Goal: Task Accomplishment & Management: Manage account settings

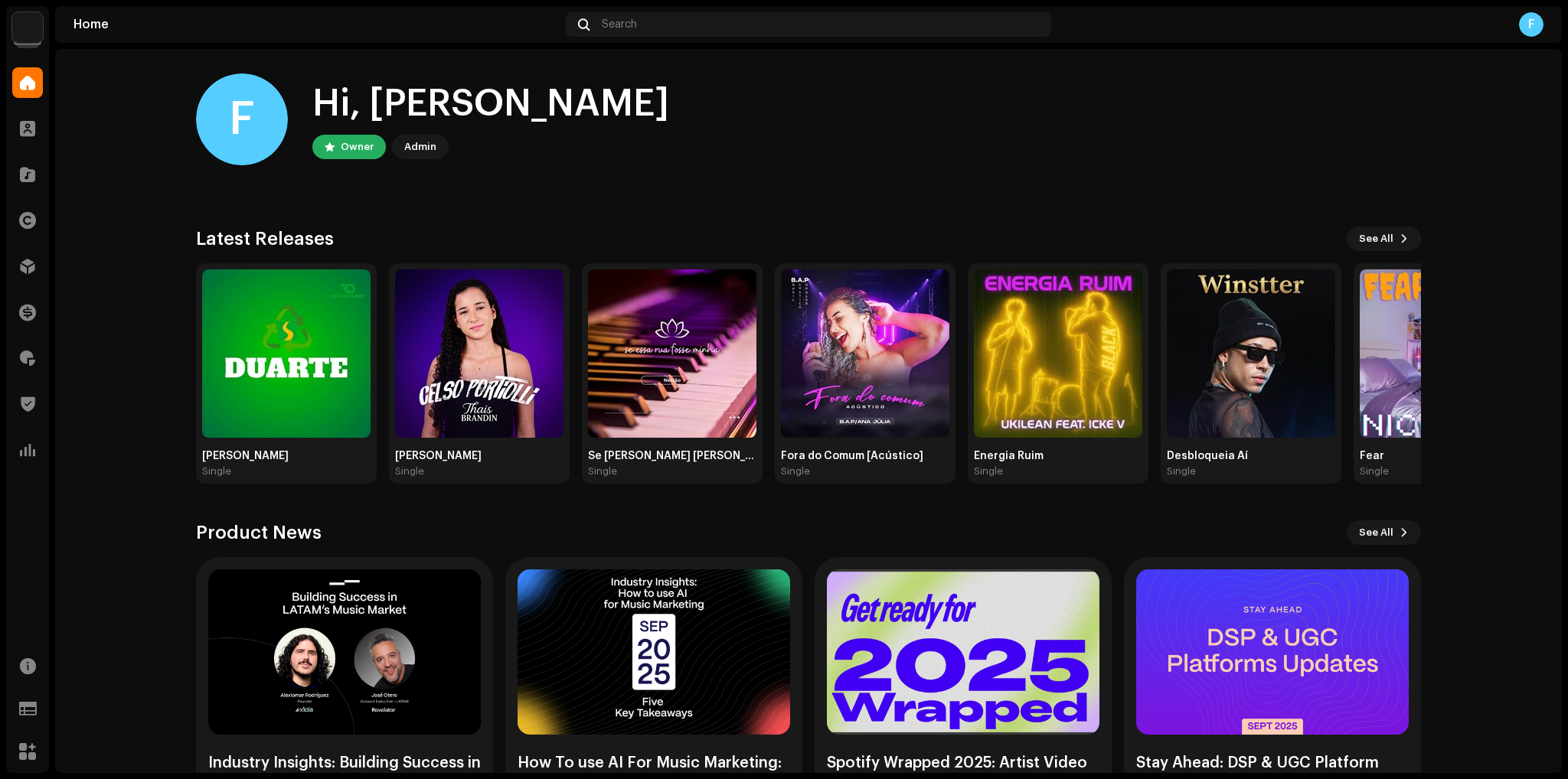
click at [27, 25] on img at bounding box center [27, 27] width 30 height 30
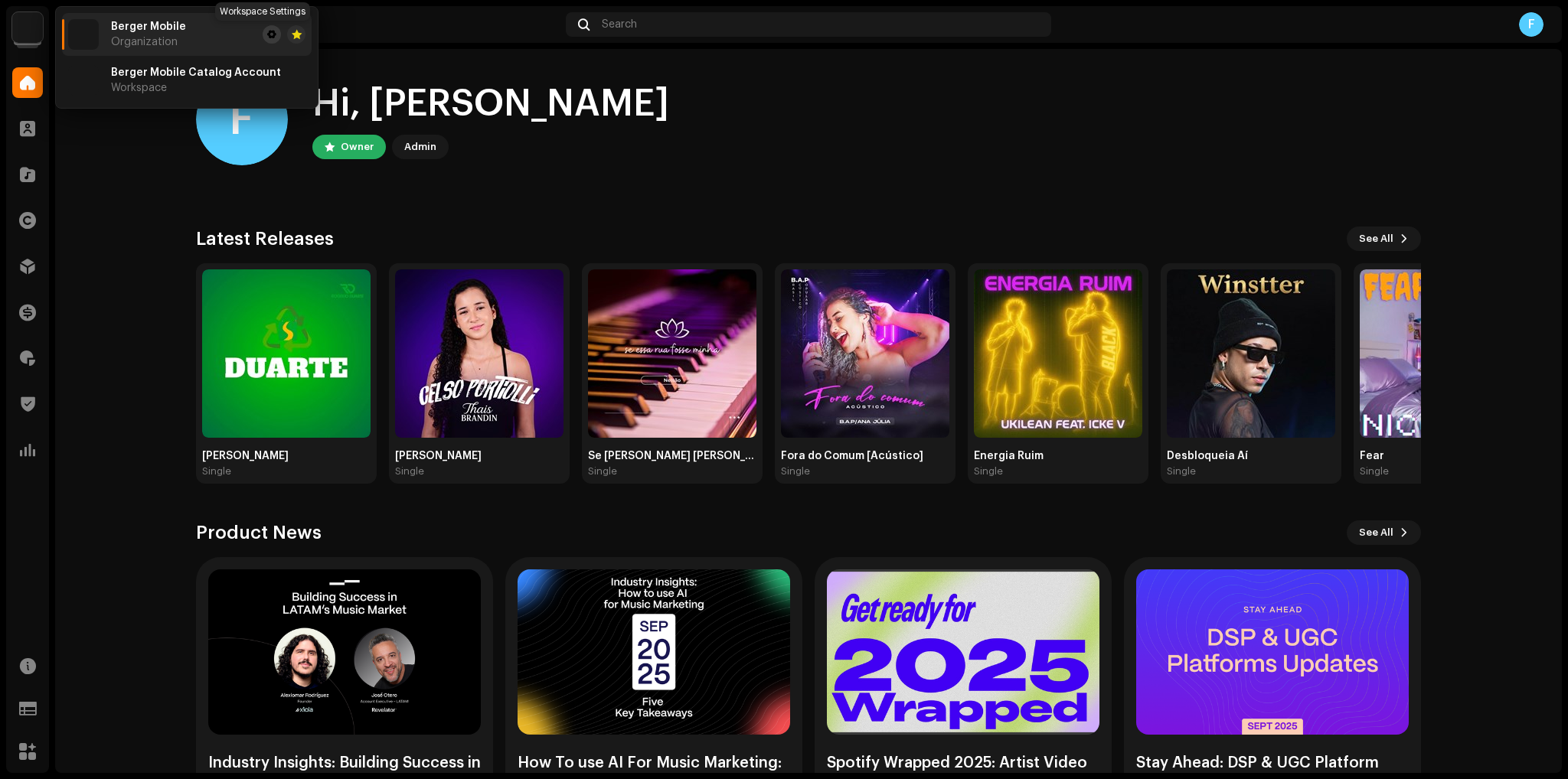
click at [262, 35] on button at bounding box center [272, 34] width 19 height 19
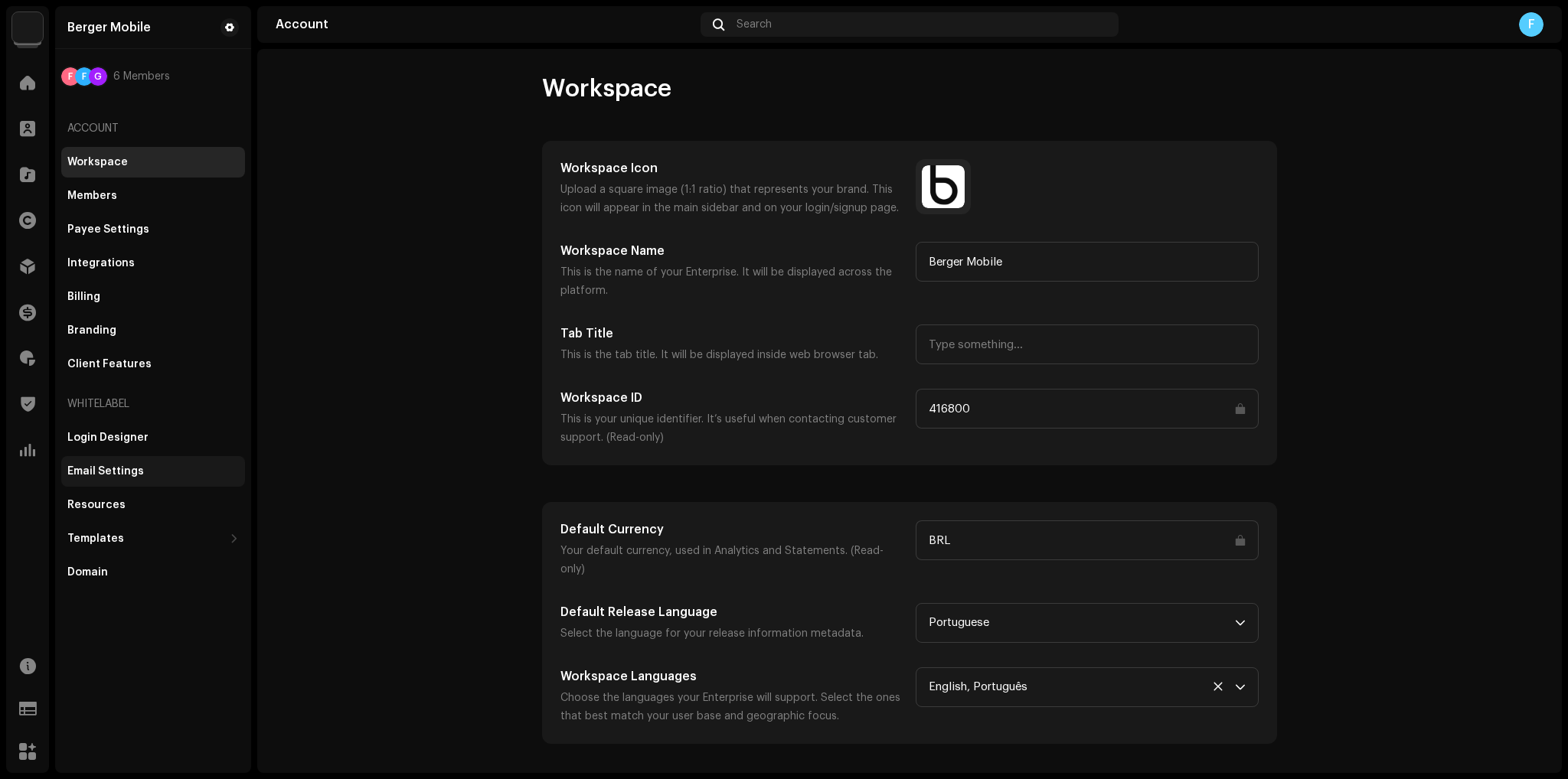
click at [135, 479] on div "Email Settings" at bounding box center [153, 471] width 184 height 30
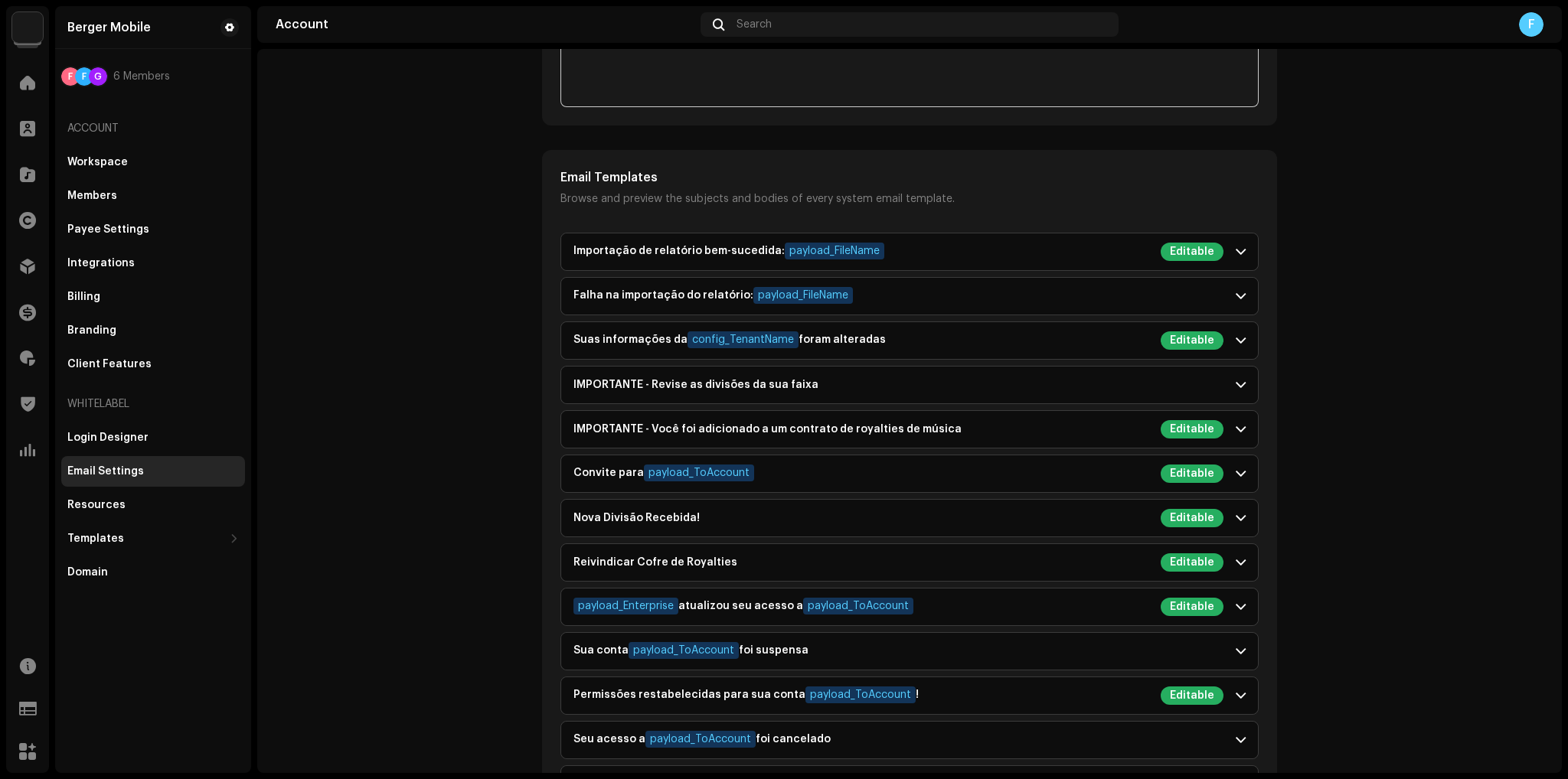
scroll to position [1301, 0]
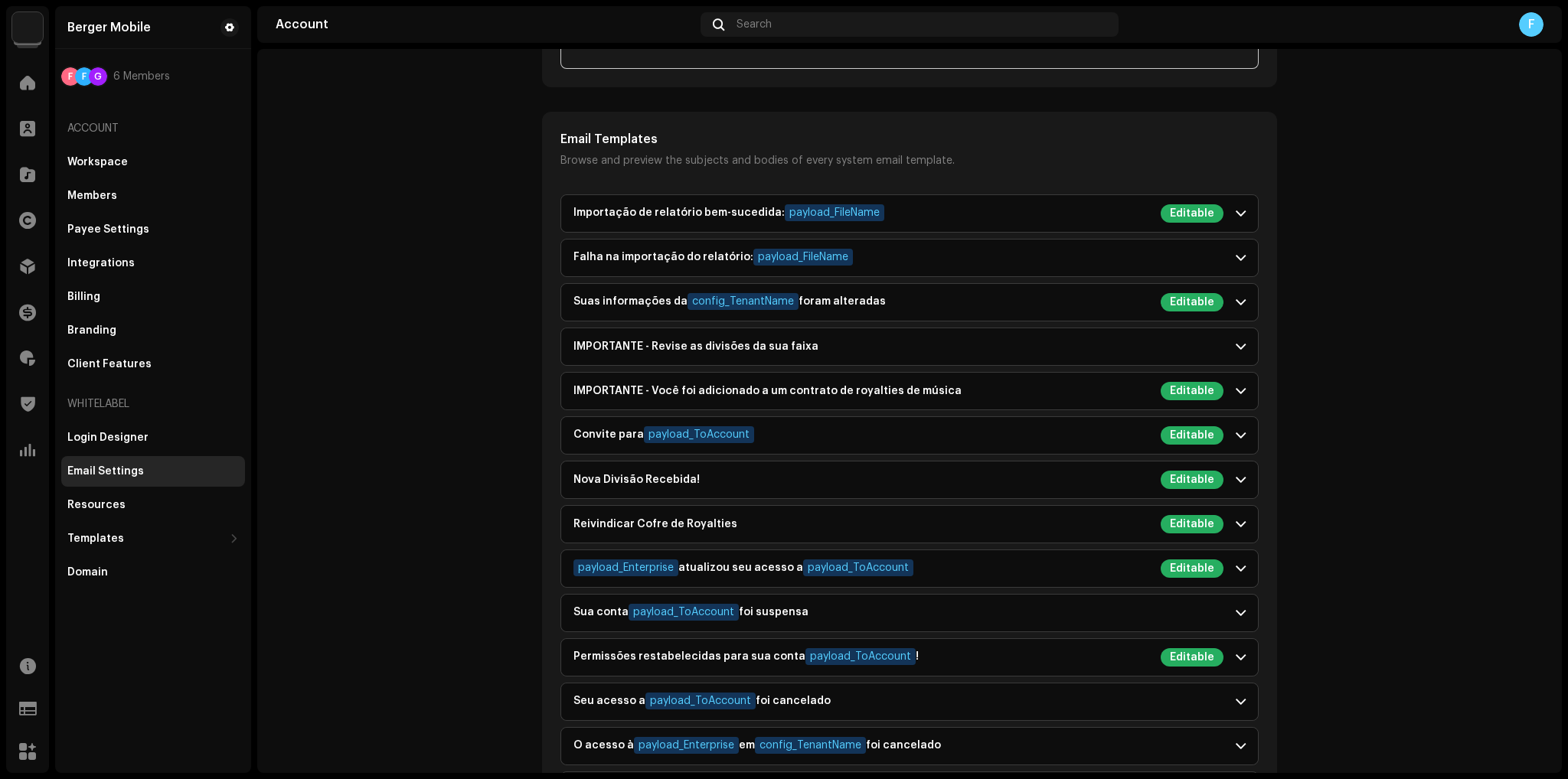
click at [1461, 442] on account-emails "Email Settings Preview Sending Domain * The domain your emails will come from. …" at bounding box center [910, 192] width 1304 height 2841
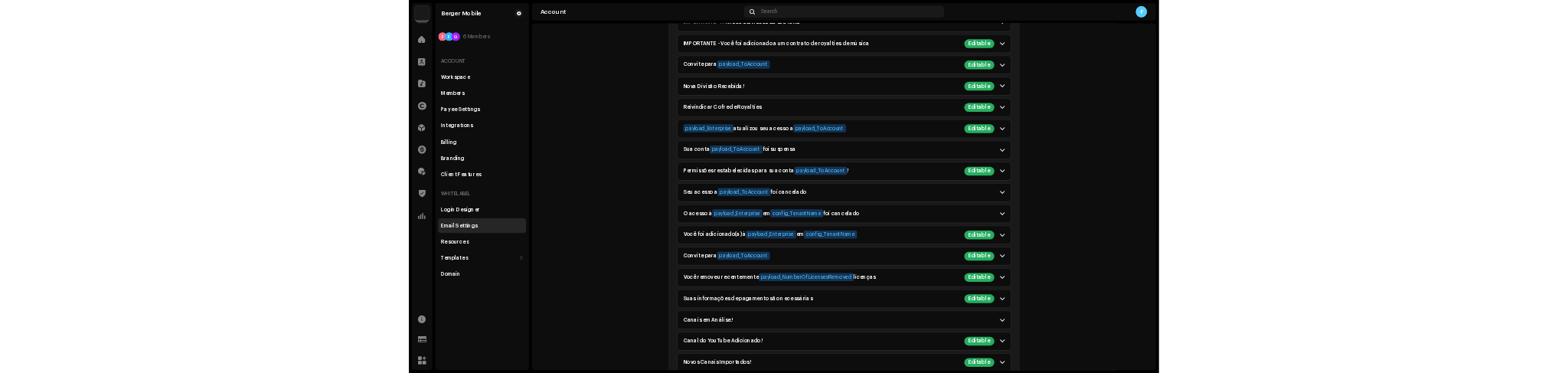
scroll to position [1609, 0]
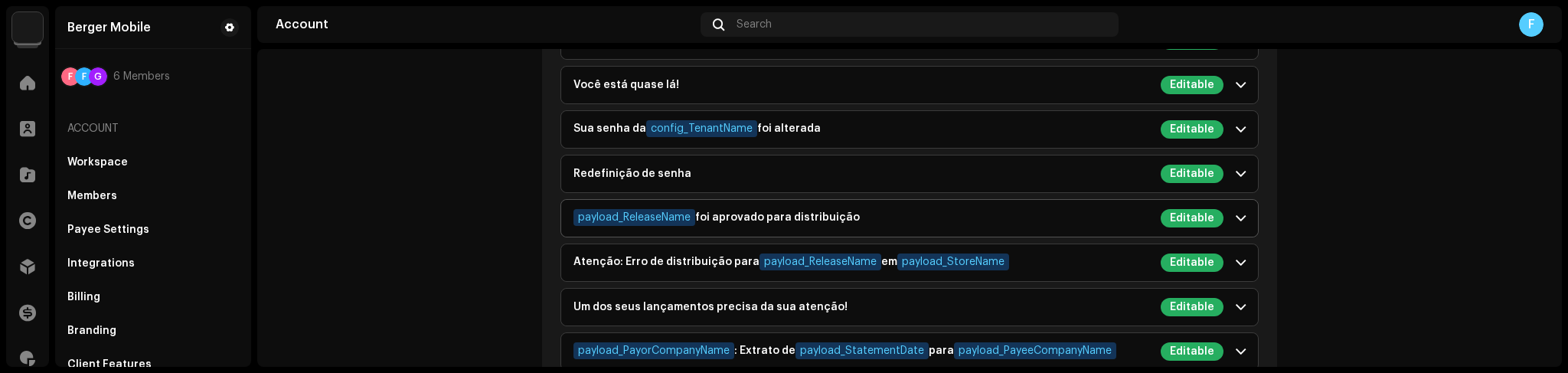
click at [1023, 200] on p-accordion-header "payload_ReleaseName foi aprovado para distribuição Editable" at bounding box center [909, 218] width 696 height 37
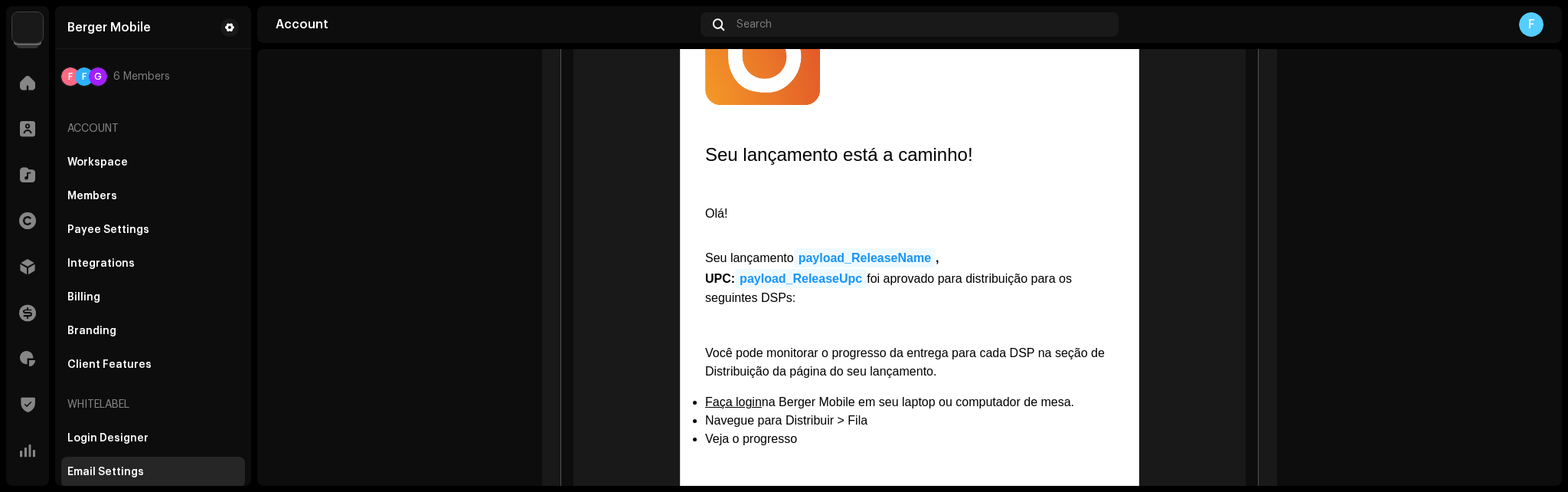
scroll to position [3326, 0]
